Goal: Find specific page/section: Find specific page/section

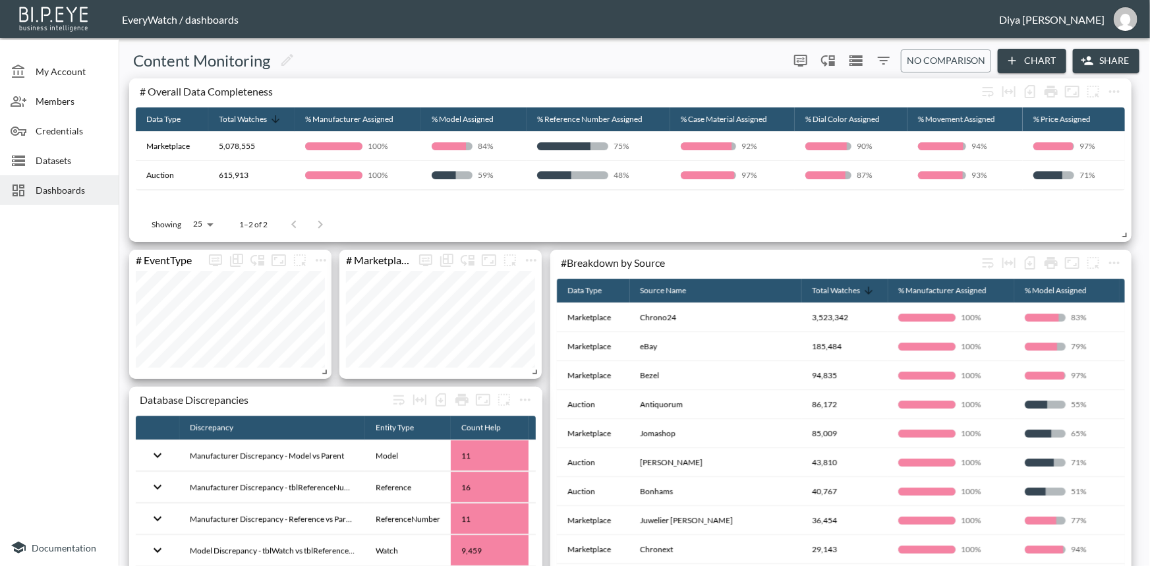
click at [68, 161] on span "Datasets" at bounding box center [72, 161] width 72 height 14
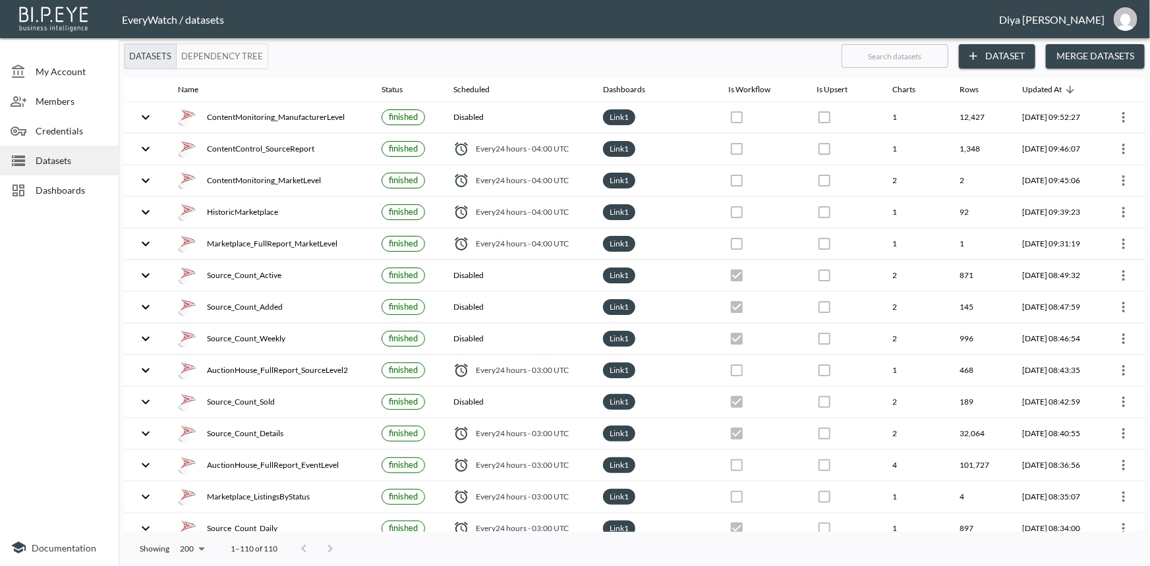
click at [82, 184] on span "Dashboards" at bounding box center [72, 190] width 72 height 14
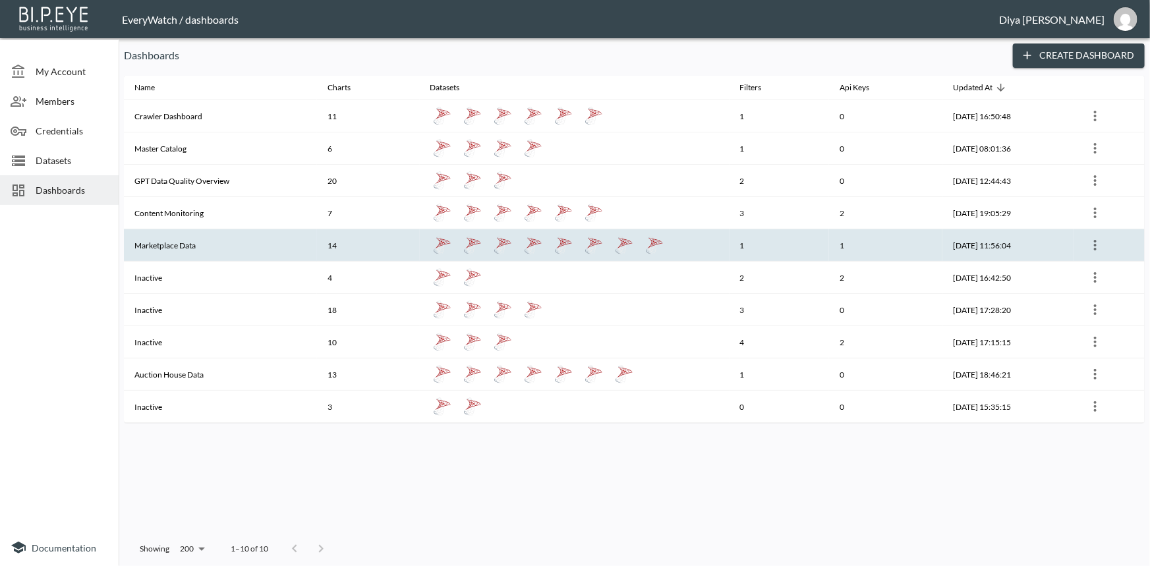
click at [176, 244] on th "Marketplace Data" at bounding box center [220, 245] width 193 height 32
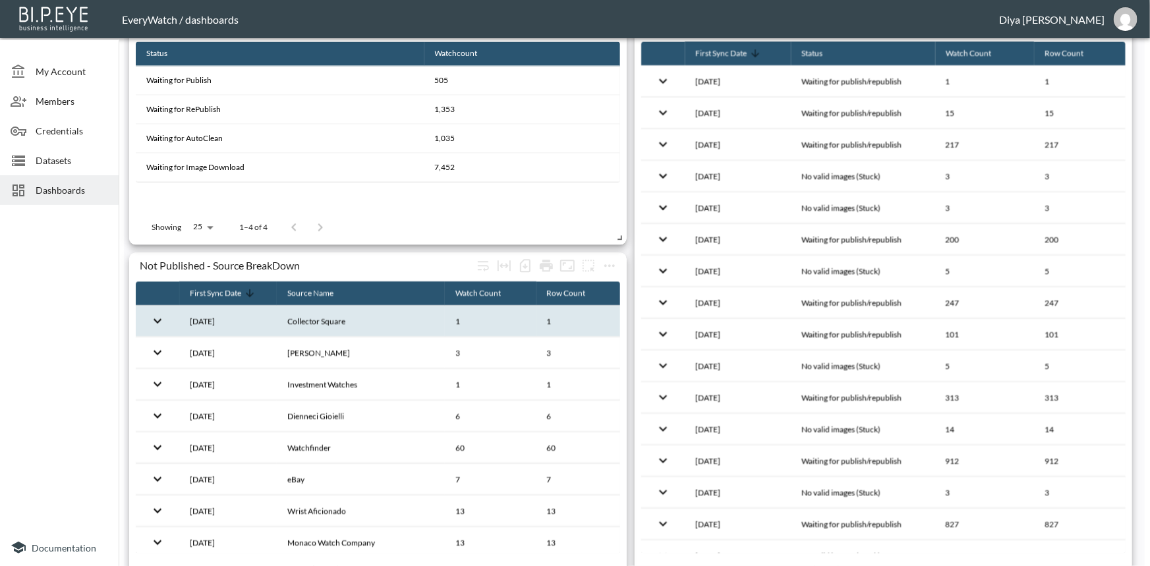
scroll to position [1399, 0]
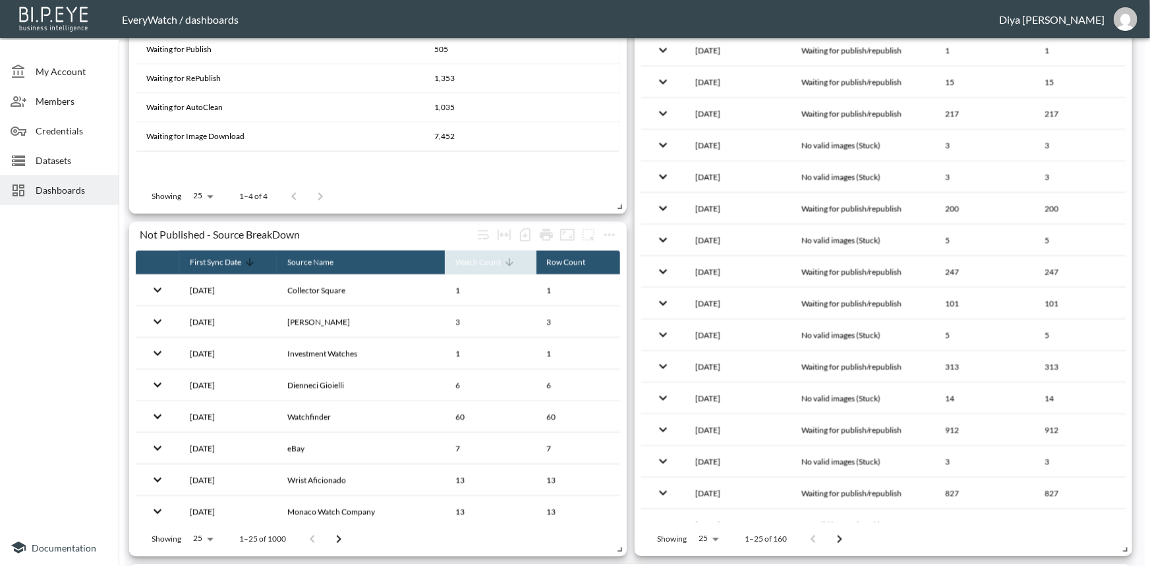
click at [505, 264] on icon at bounding box center [509, 262] width 8 height 8
click at [505, 262] on icon at bounding box center [509, 262] width 8 height 8
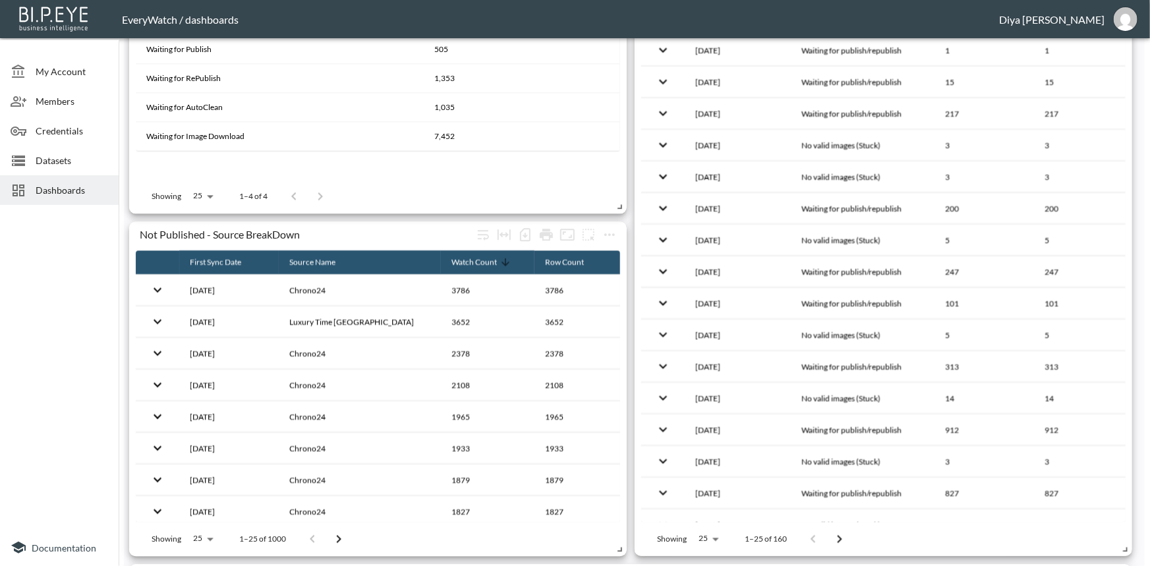
click at [72, 189] on span "Dashboards" at bounding box center [72, 190] width 72 height 14
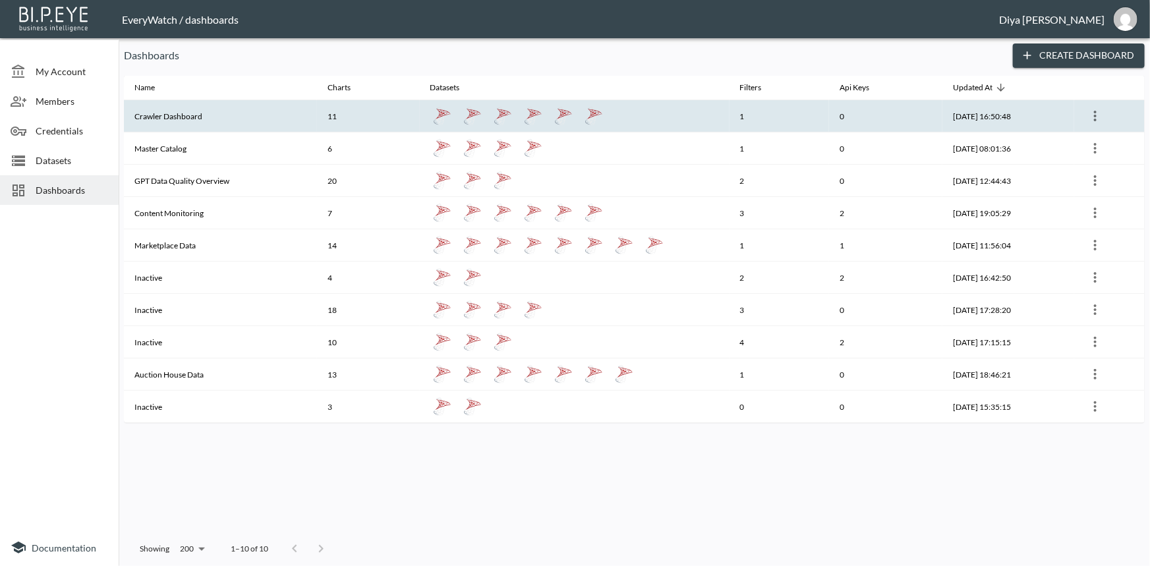
click at [184, 111] on th "Crawler Dashboard" at bounding box center [220, 116] width 193 height 32
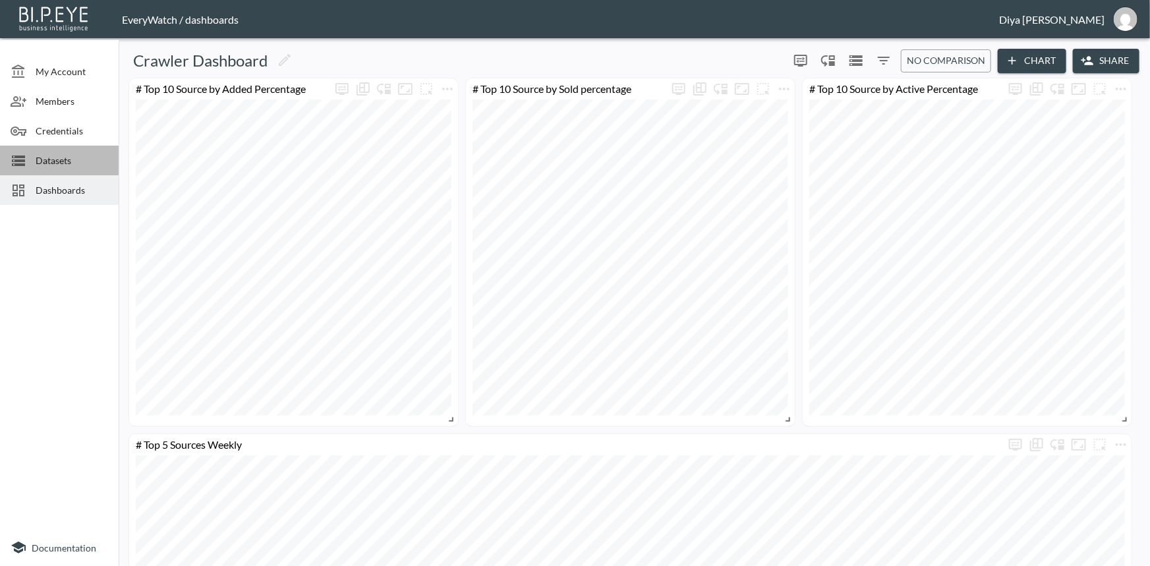
click at [73, 159] on span "Datasets" at bounding box center [72, 161] width 72 height 14
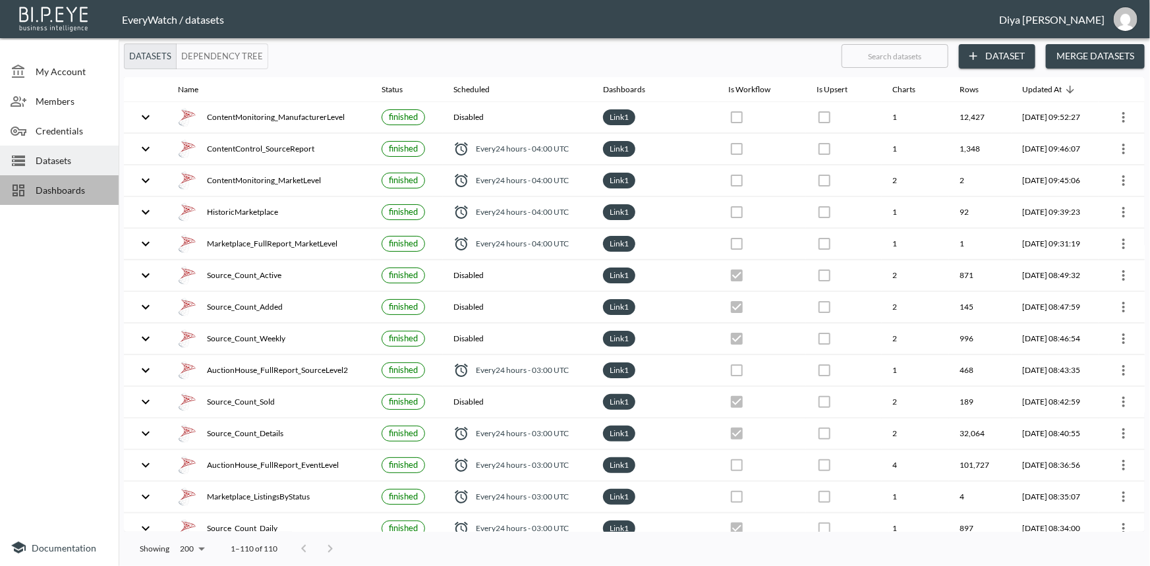
click at [49, 186] on span "Dashboards" at bounding box center [72, 190] width 72 height 14
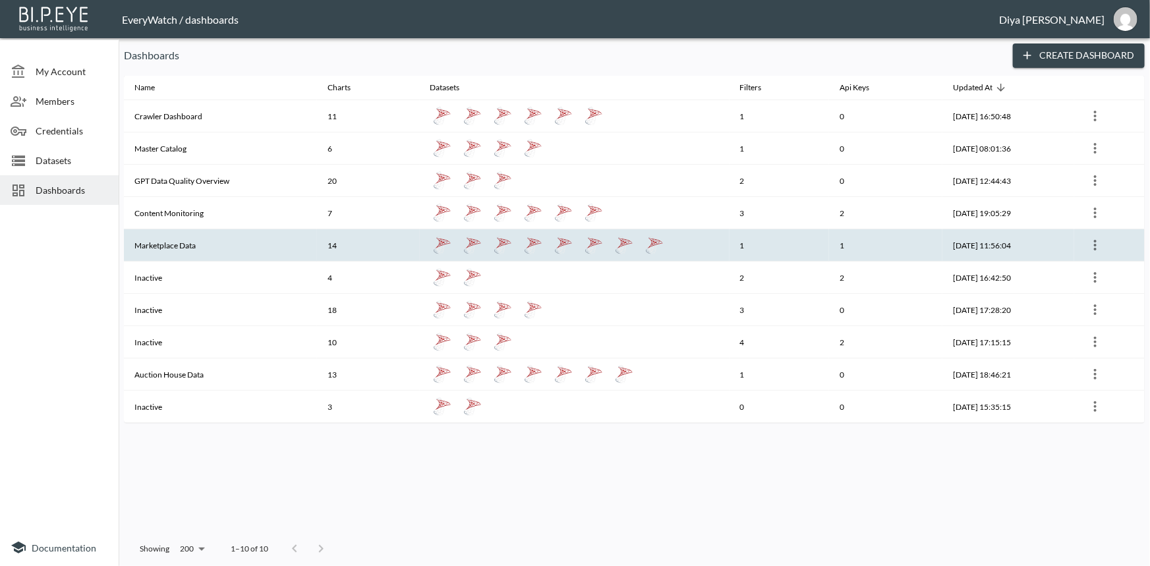
click at [159, 248] on th "Marketplace Data" at bounding box center [220, 245] width 193 height 32
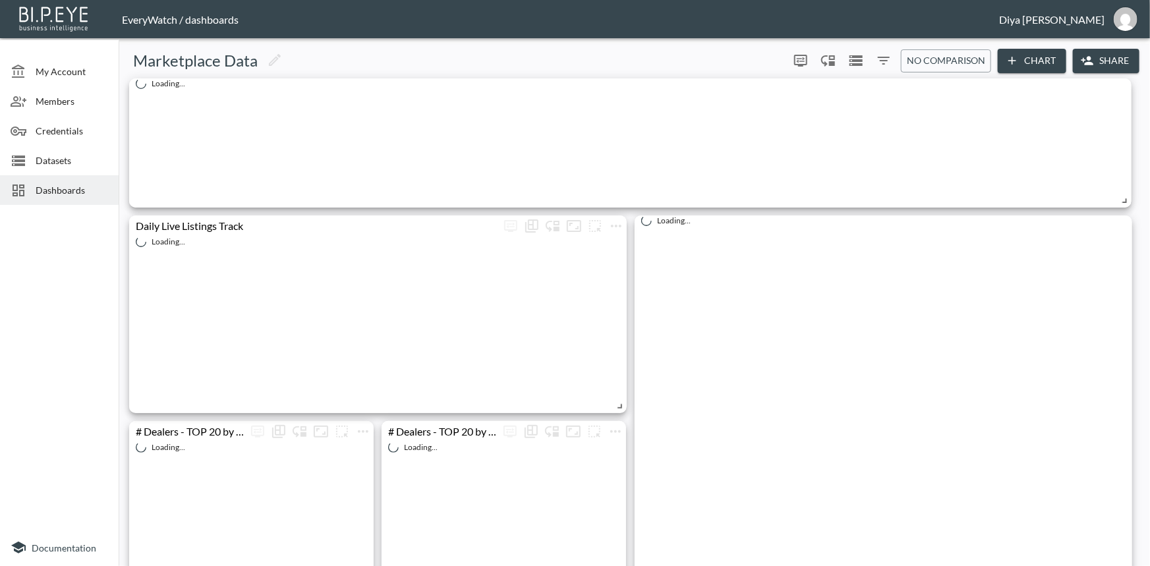
click at [44, 194] on span "Dashboards" at bounding box center [72, 190] width 72 height 14
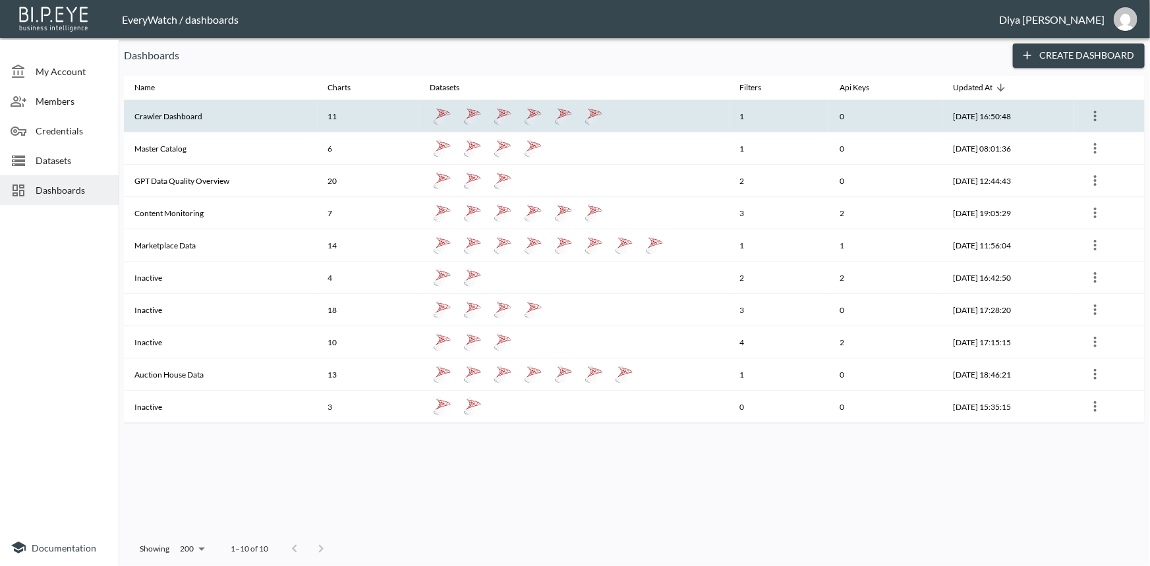
click at [167, 112] on th "Crawler Dashboard" at bounding box center [220, 116] width 193 height 32
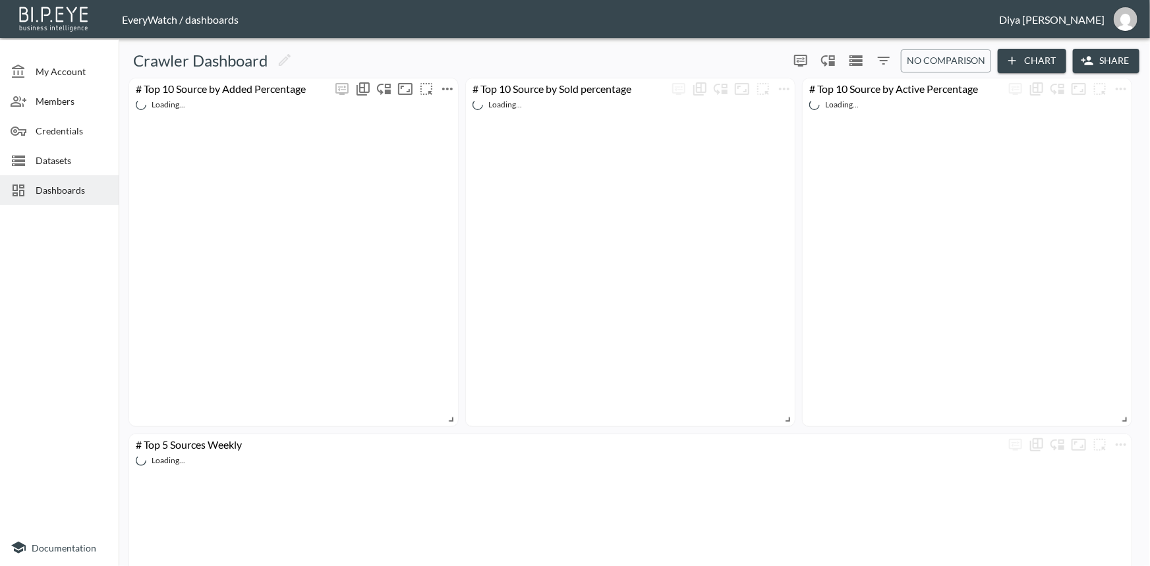
click at [446, 88] on icon "more" at bounding box center [447, 89] width 11 height 3
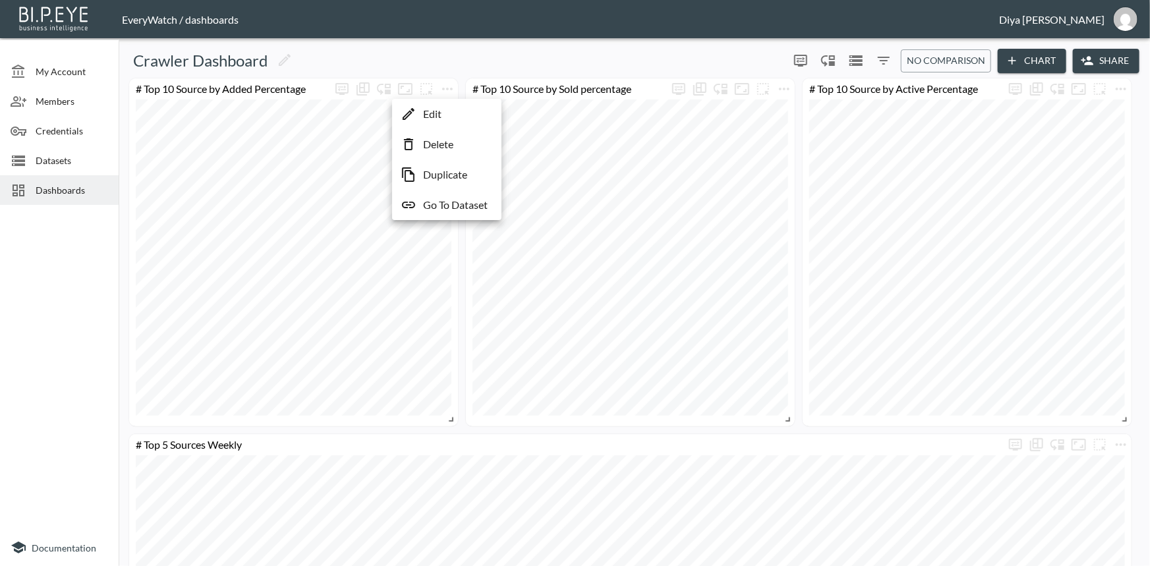
click at [458, 207] on p "Go To Dataset" at bounding box center [455, 205] width 65 height 16
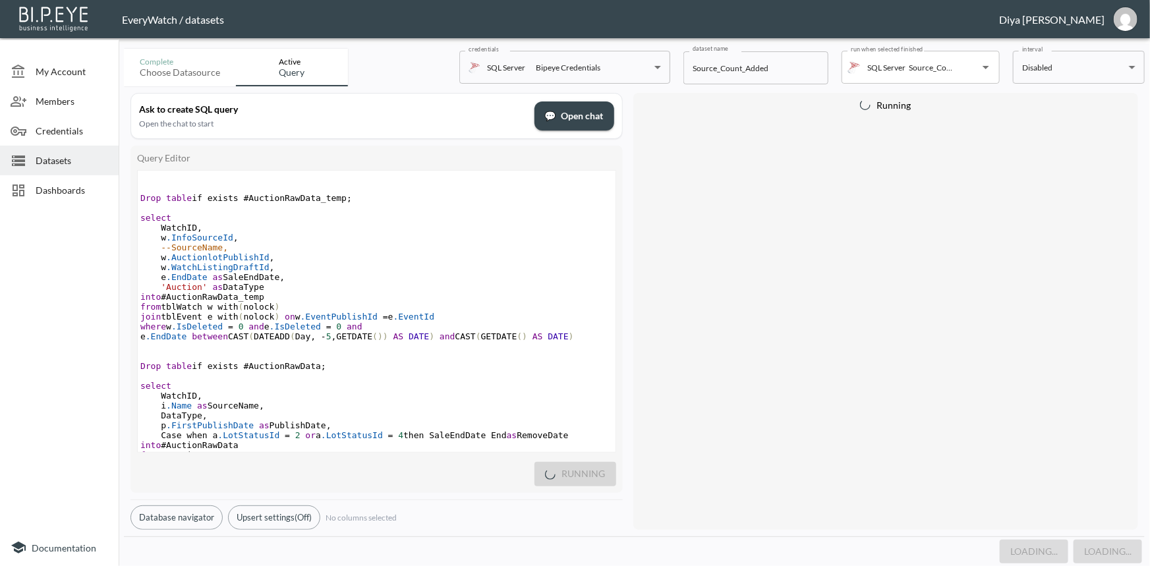
click at [383, 282] on pre "e .EndDate as SaleEndDate ," at bounding box center [377, 277] width 478 height 10
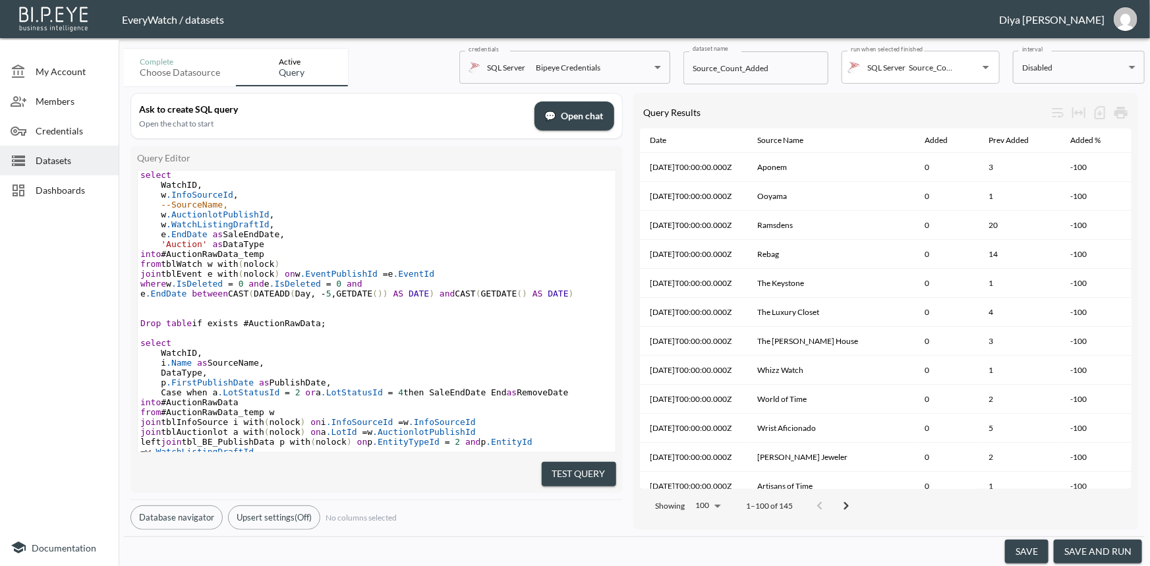
scroll to position [59, 0]
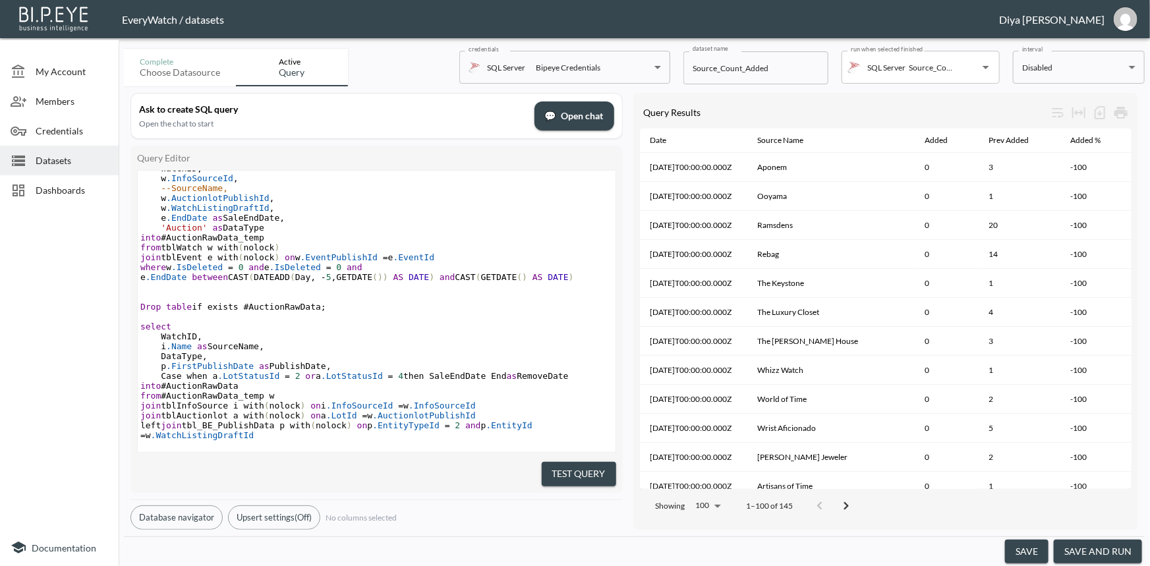
type textarea "Drop table if exists #AuctionRawData_temp; select WatchID, w.InfoSourceId, --So…"
